Goal: Transaction & Acquisition: Purchase product/service

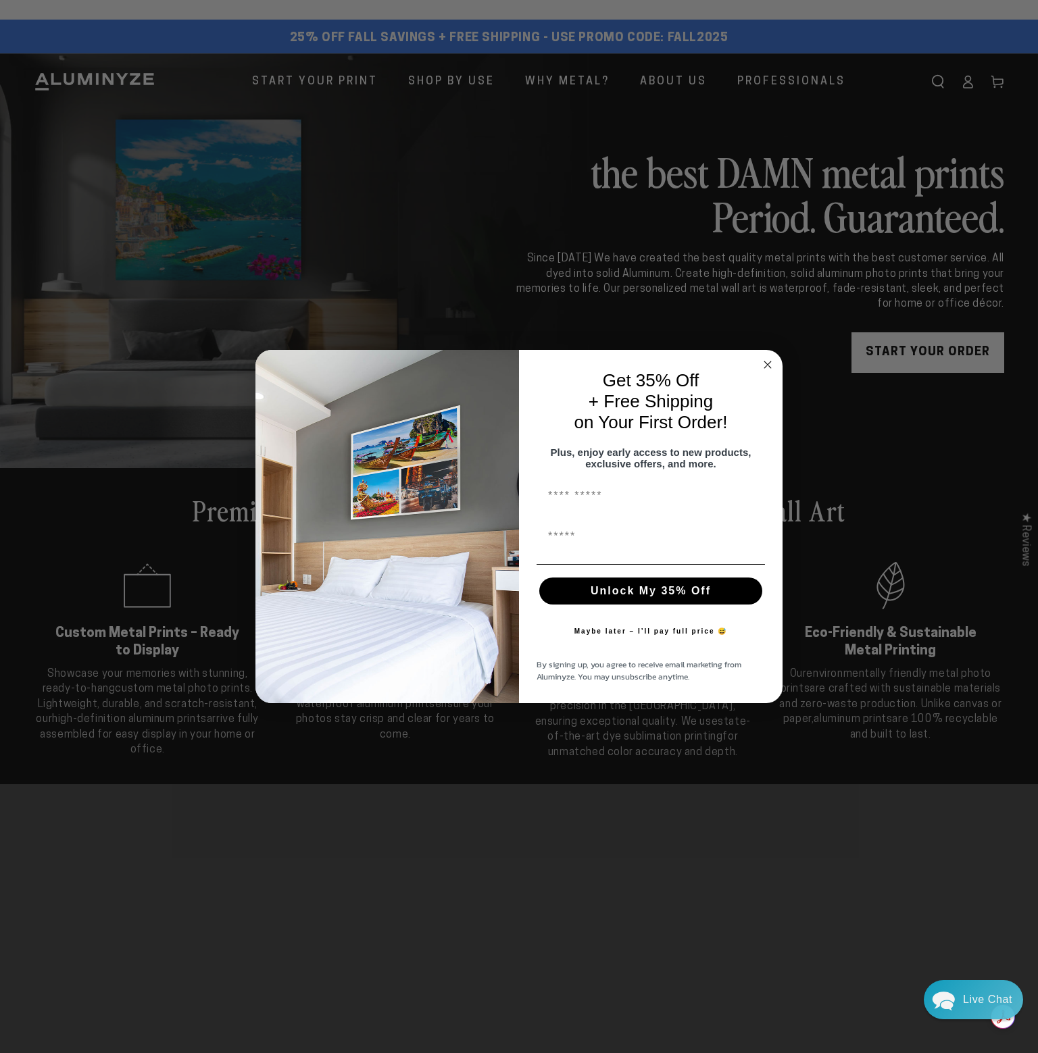
click at [767, 359] on icon "Close dialog" at bounding box center [767, 365] width 16 height 16
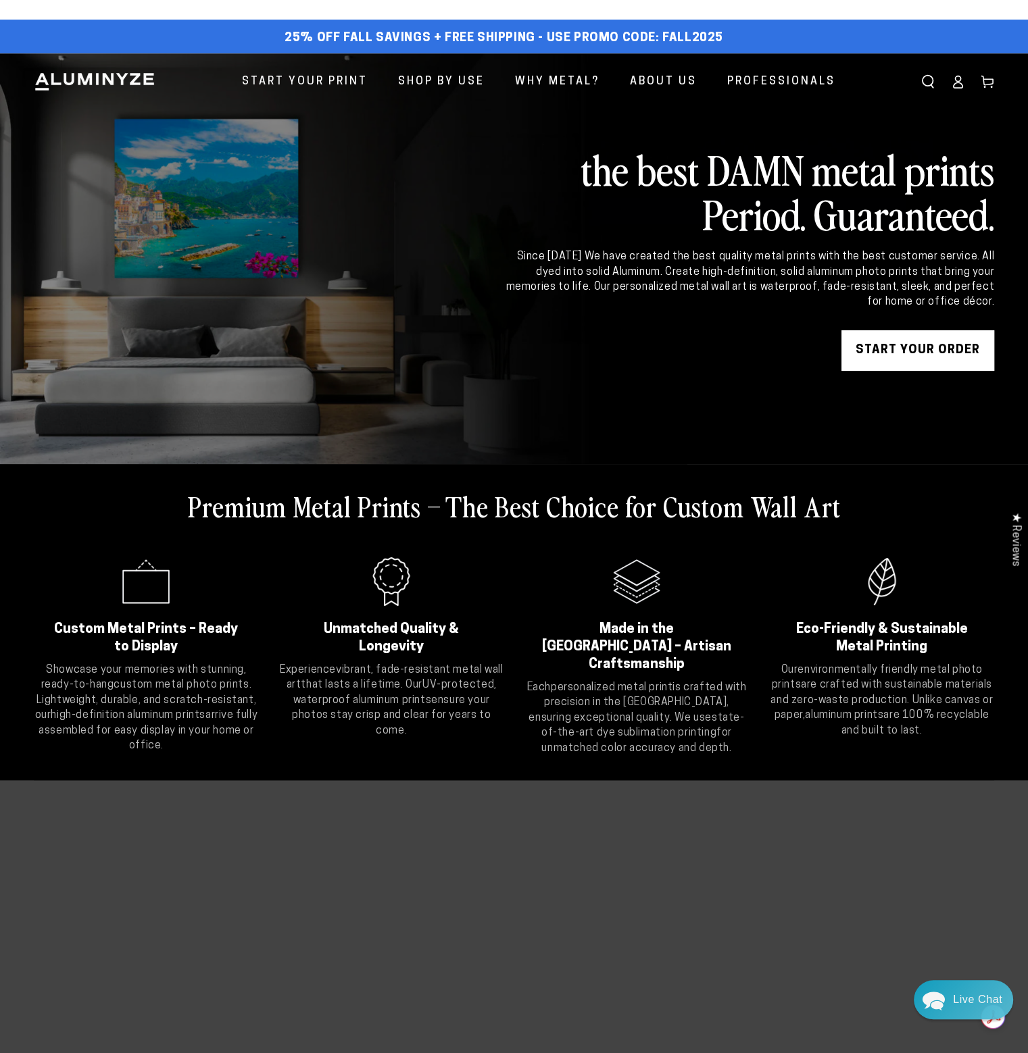
click at [915, 355] on link "START YOUR Order" at bounding box center [917, 350] width 153 height 41
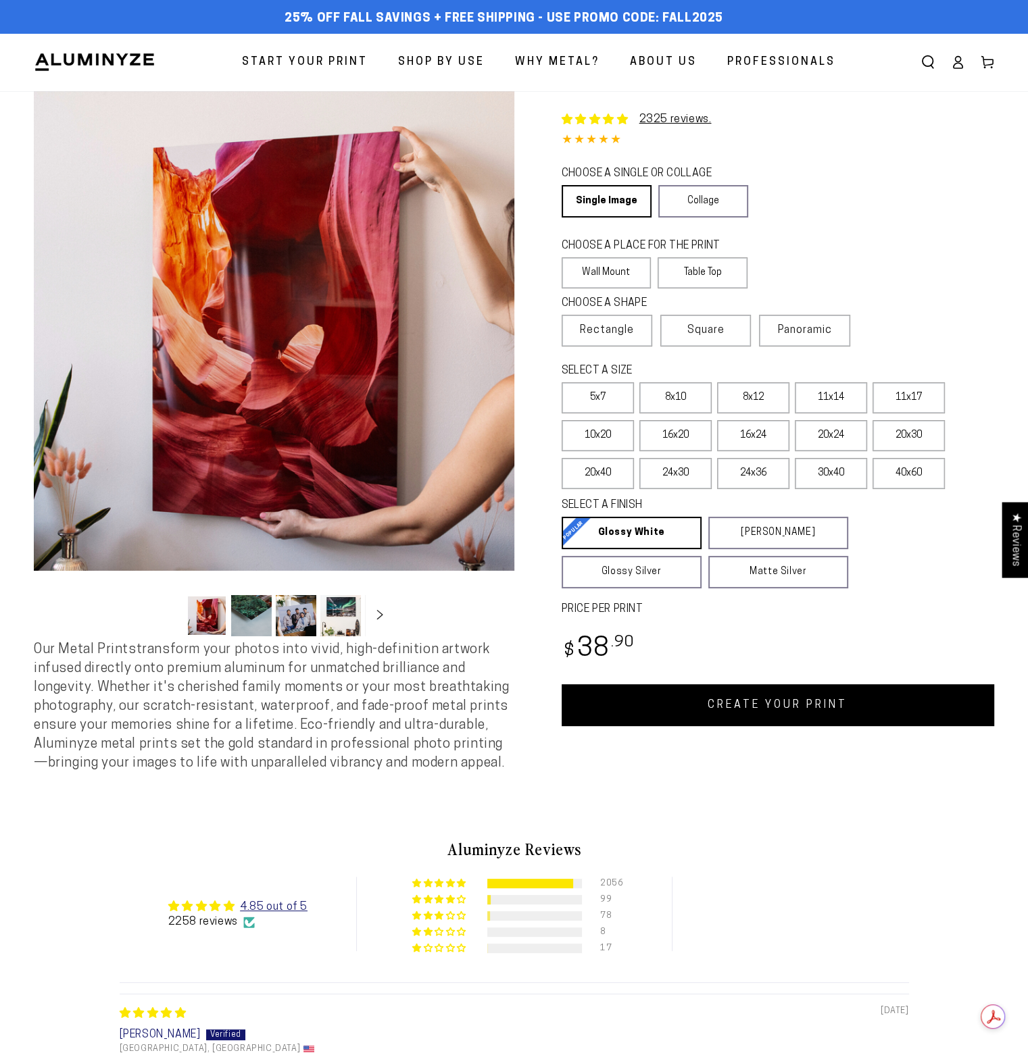
select select "**********"
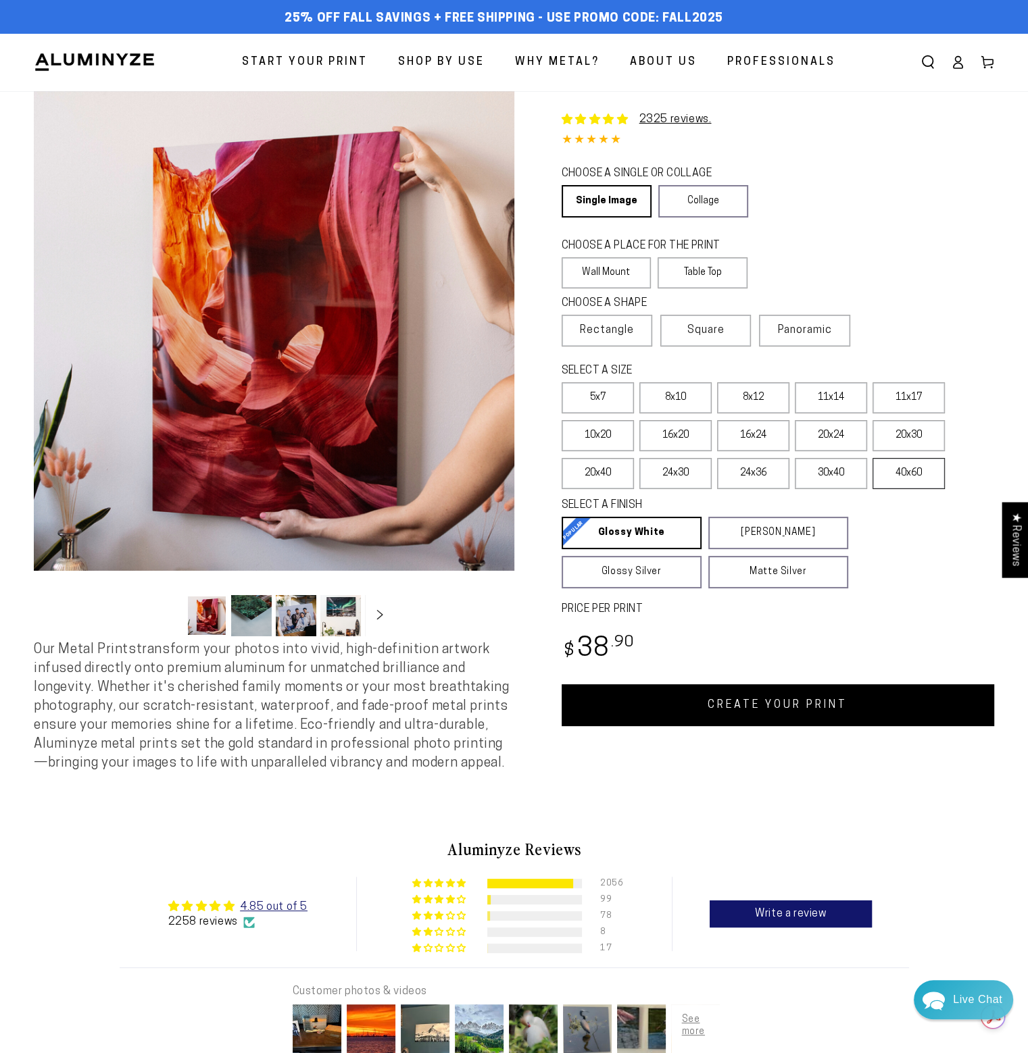
click at [909, 480] on label "40x60" at bounding box center [908, 473] width 72 height 31
click at [860, 474] on label "30x40" at bounding box center [830, 473] width 72 height 31
click at [895, 476] on label "40x60" at bounding box center [908, 473] width 72 height 31
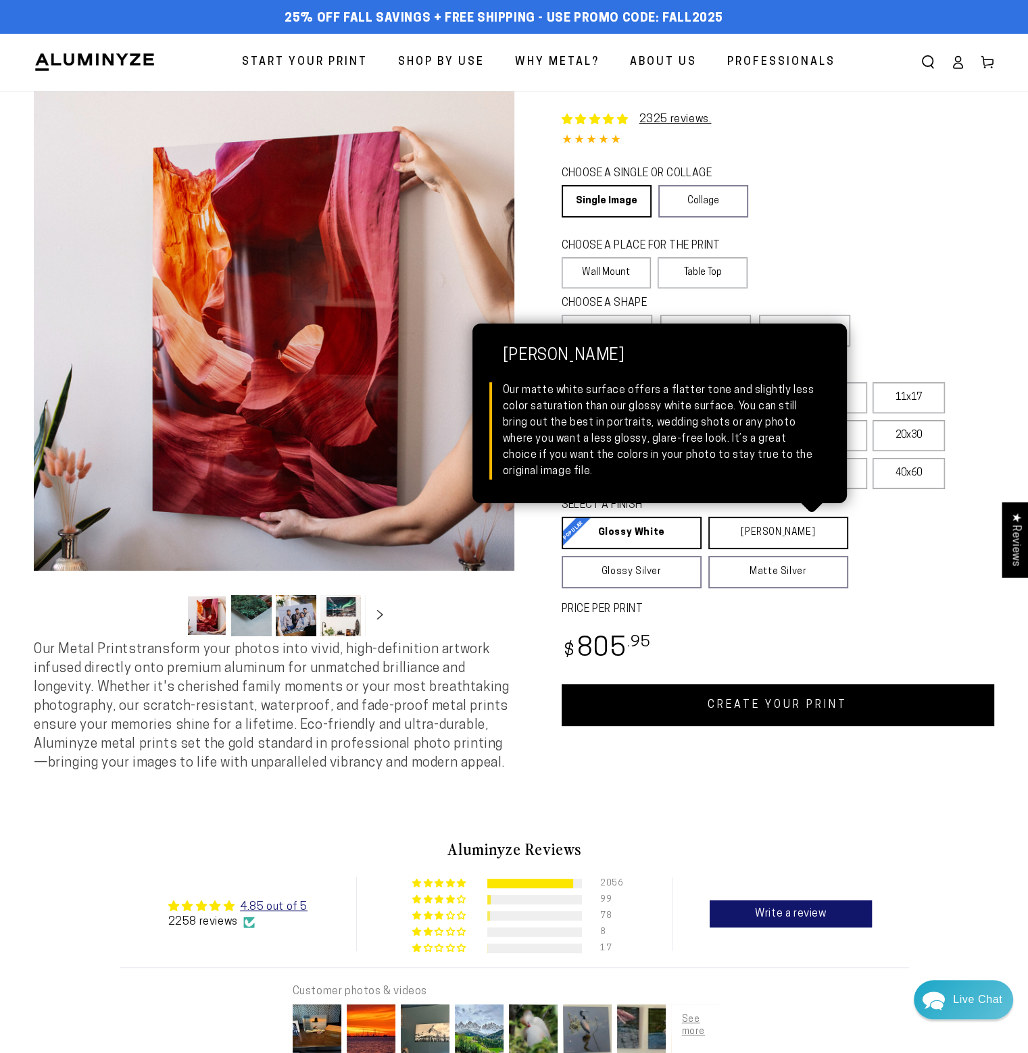
click at [739, 538] on link "Matte White Matte White Our matte white surface offers a flatter tone and sligh…" at bounding box center [778, 533] width 140 height 32
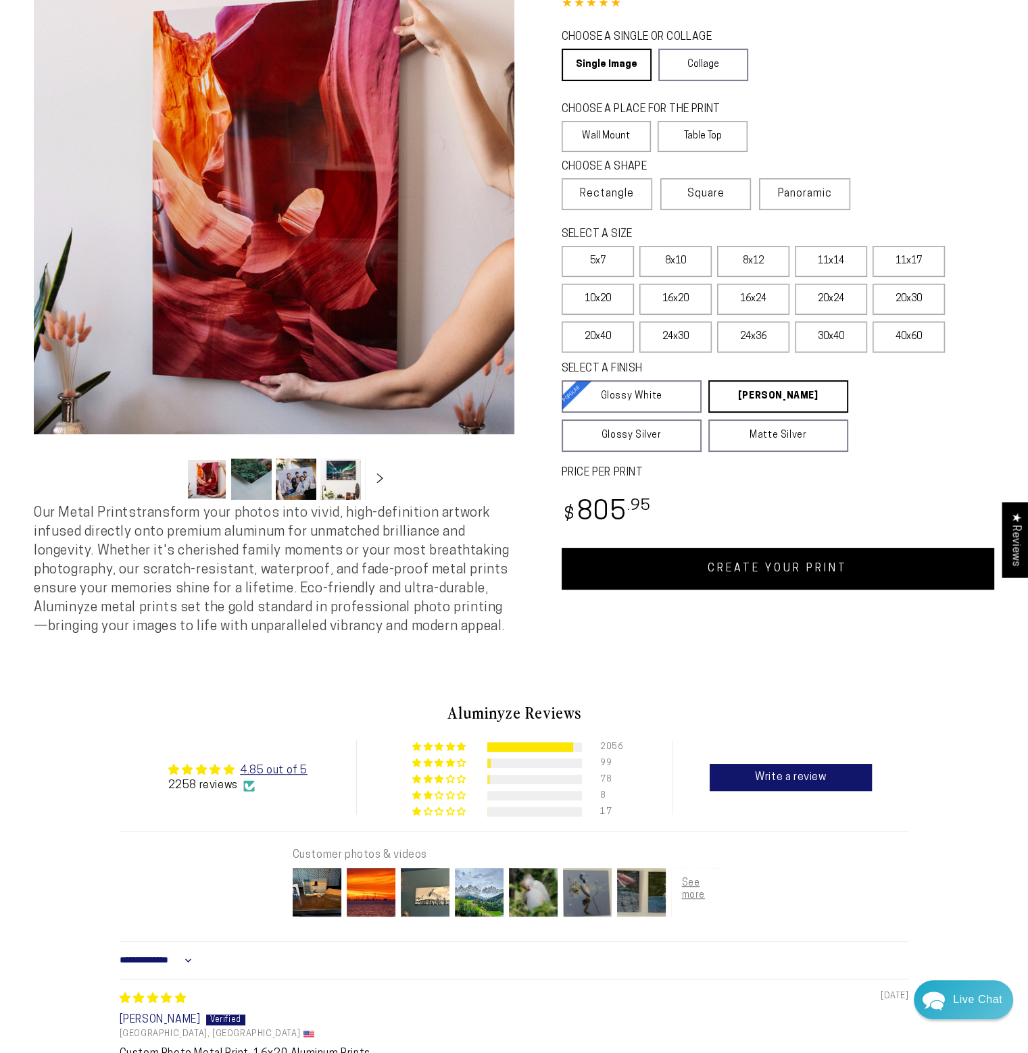
scroll to position [135, 0]
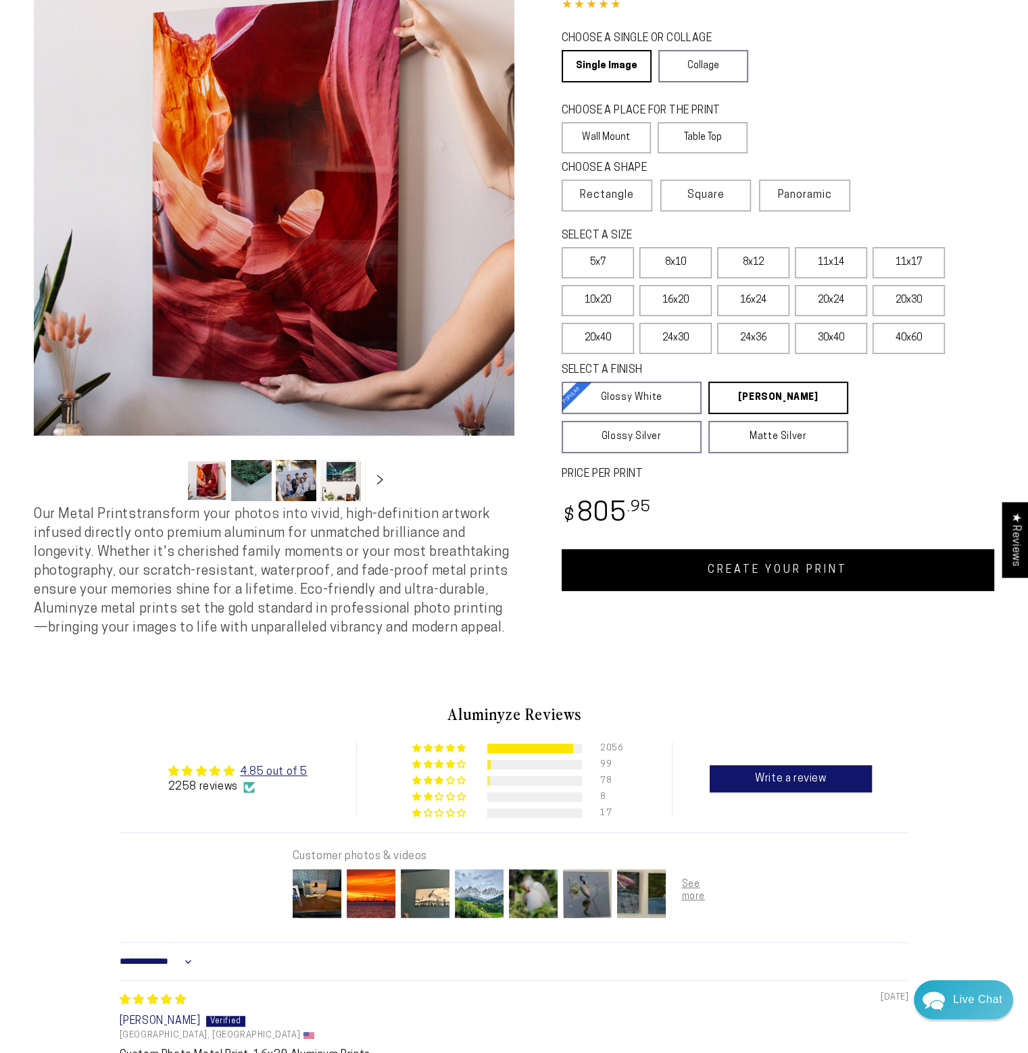
click at [259, 481] on button "Load image 2 in gallery view" at bounding box center [251, 480] width 41 height 41
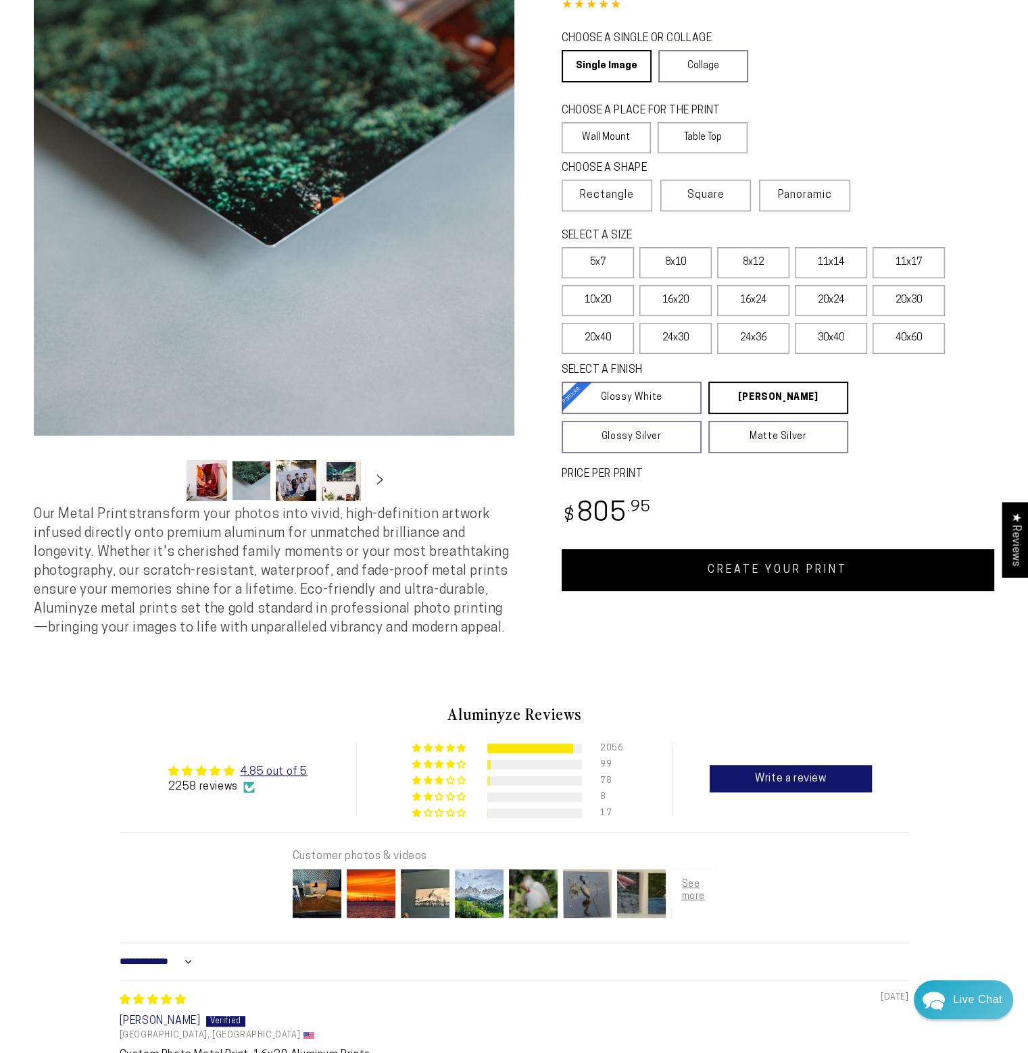
click at [290, 487] on button "Load image 3 in gallery view" at bounding box center [296, 480] width 41 height 41
